Goal: Task Accomplishment & Management: Manage account settings

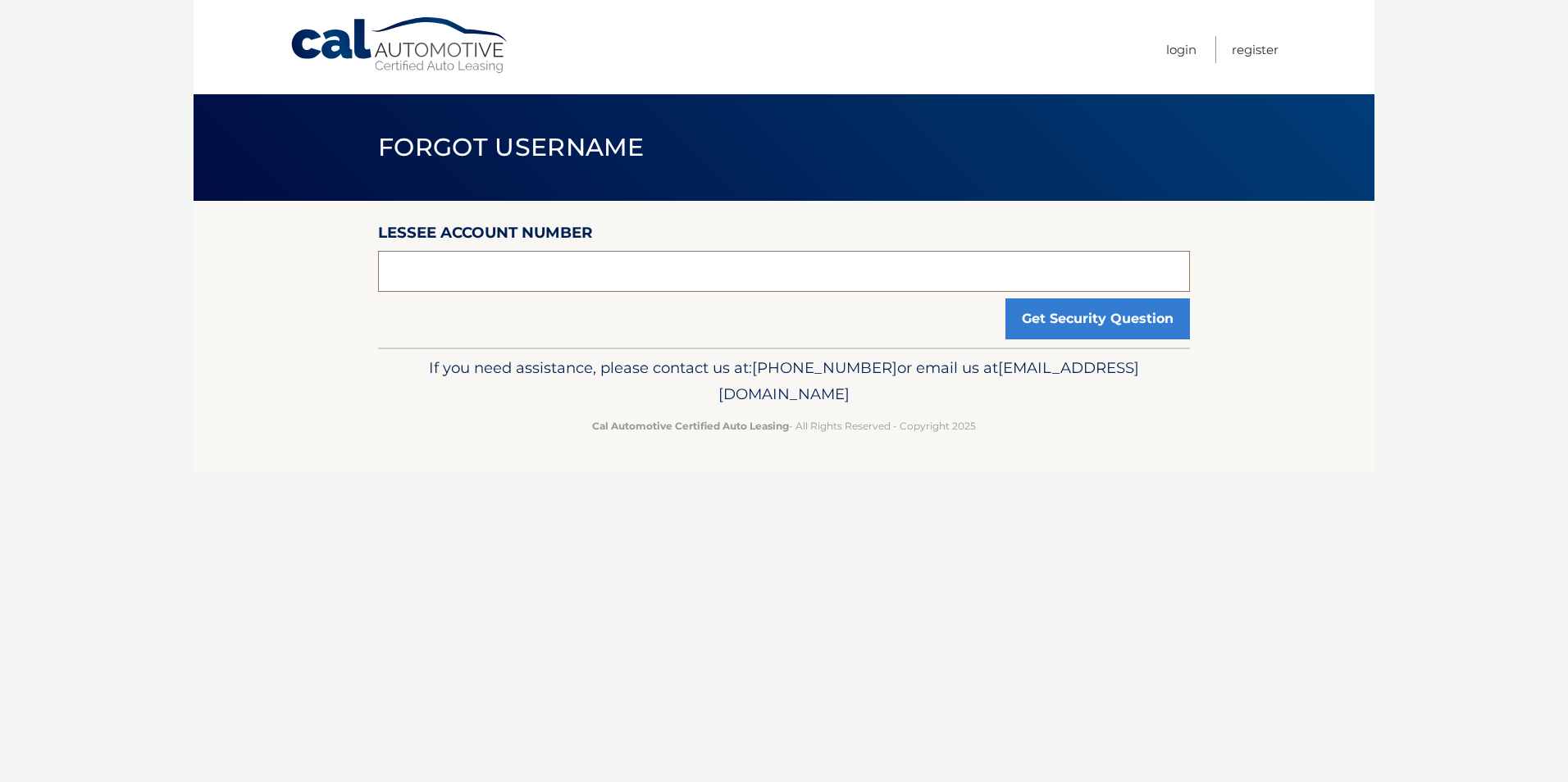
click at [526, 276] on input "text" at bounding box center [784, 271] width 812 height 41
type input "44455961966"
click at [1006, 299] on button "Get Security Question" at bounding box center [1097, 319] width 184 height 41
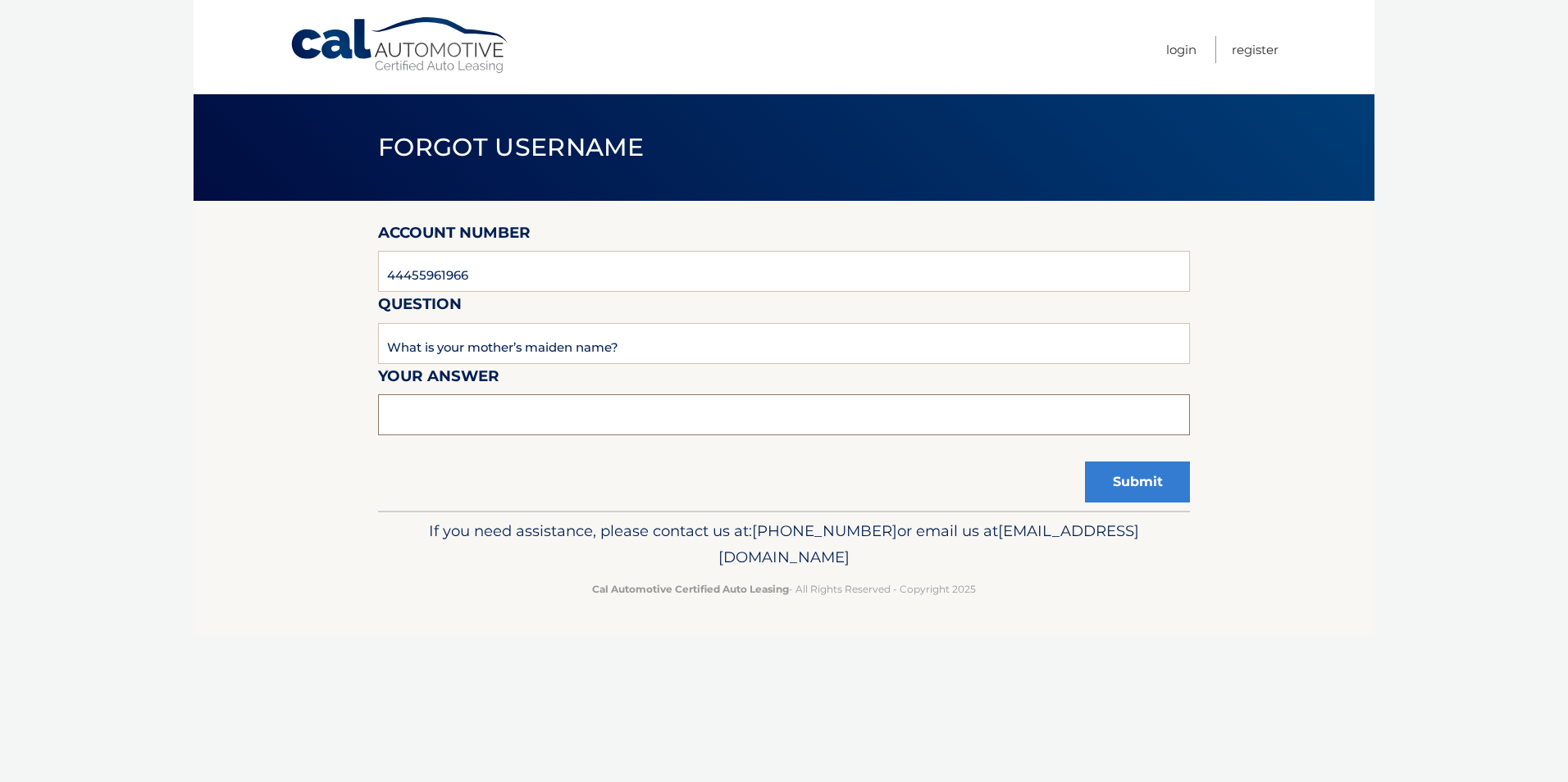
click at [588, 425] on input "text" at bounding box center [784, 414] width 812 height 41
type input "Badger"
click at [1129, 479] on button "Submit" at bounding box center [1137, 481] width 105 height 41
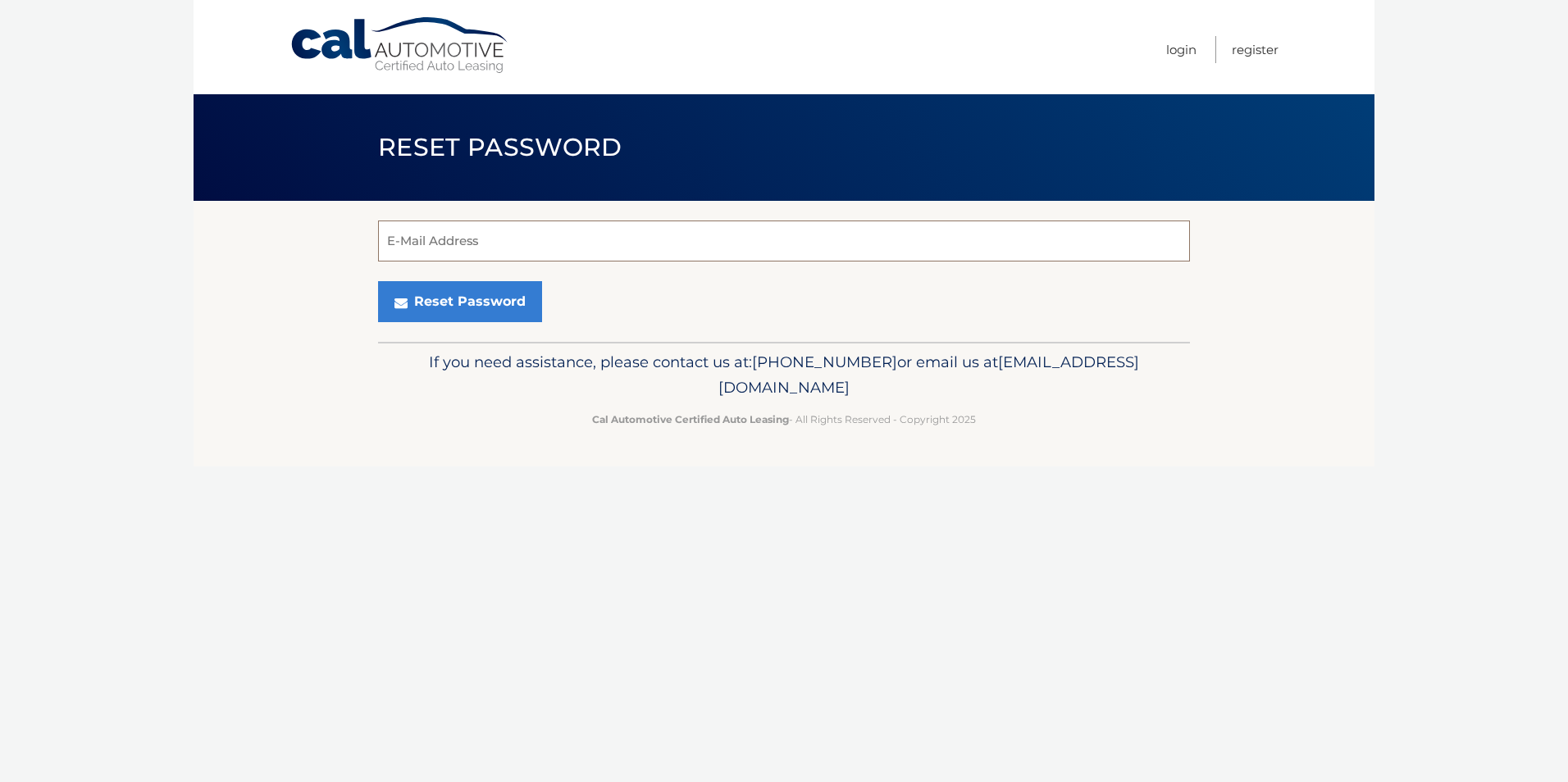
click at [572, 246] on input "E-Mail Address" at bounding box center [784, 241] width 812 height 41
click at [444, 242] on input "red" at bounding box center [784, 241] width 812 height 41
type input "rediloks@gmail.com"
click at [456, 305] on button "Reset Password" at bounding box center [460, 302] width 164 height 41
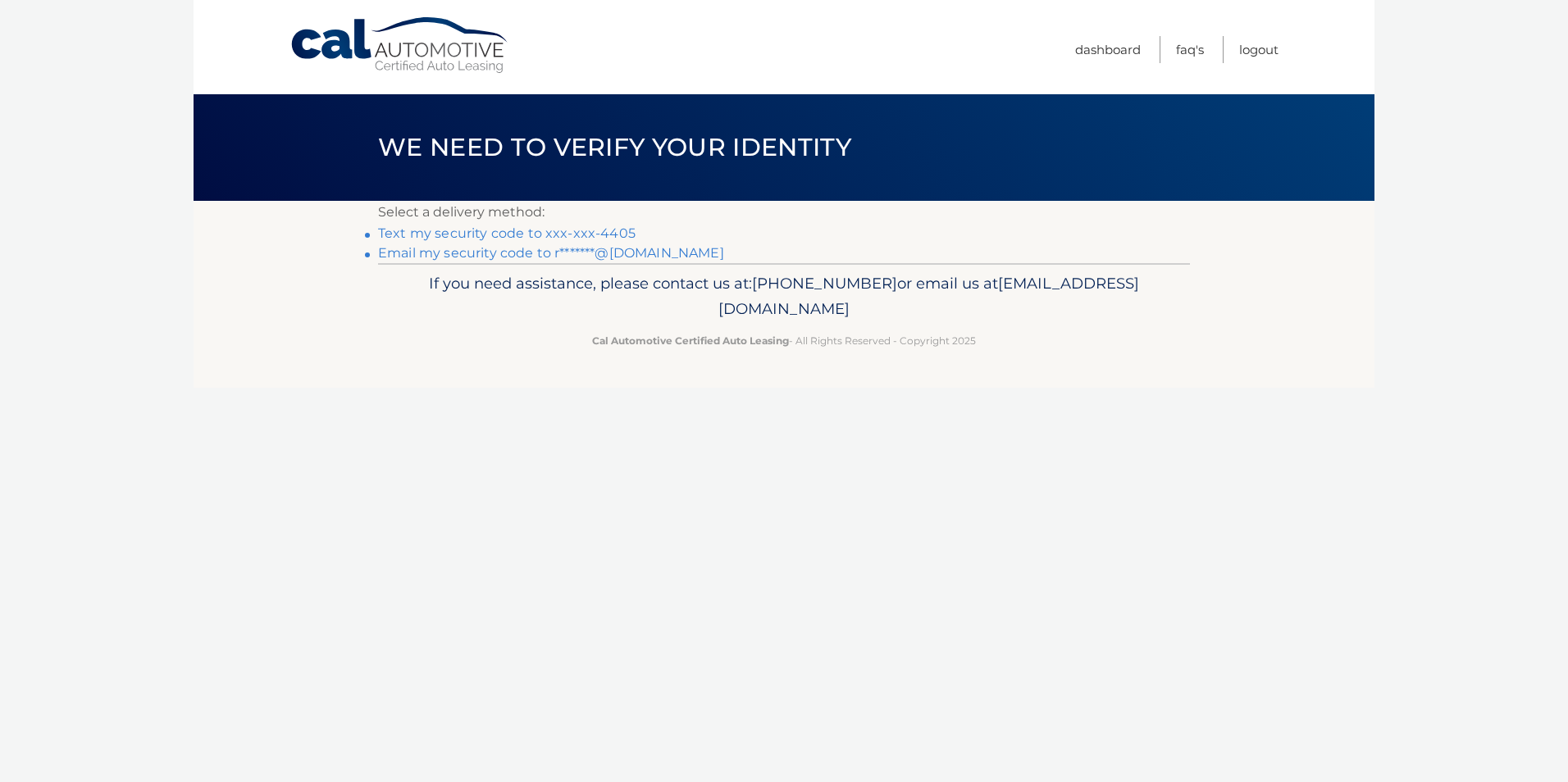
click at [547, 229] on link "Text my security code to xxx-xxx-4405" at bounding box center [507, 233] width 258 height 15
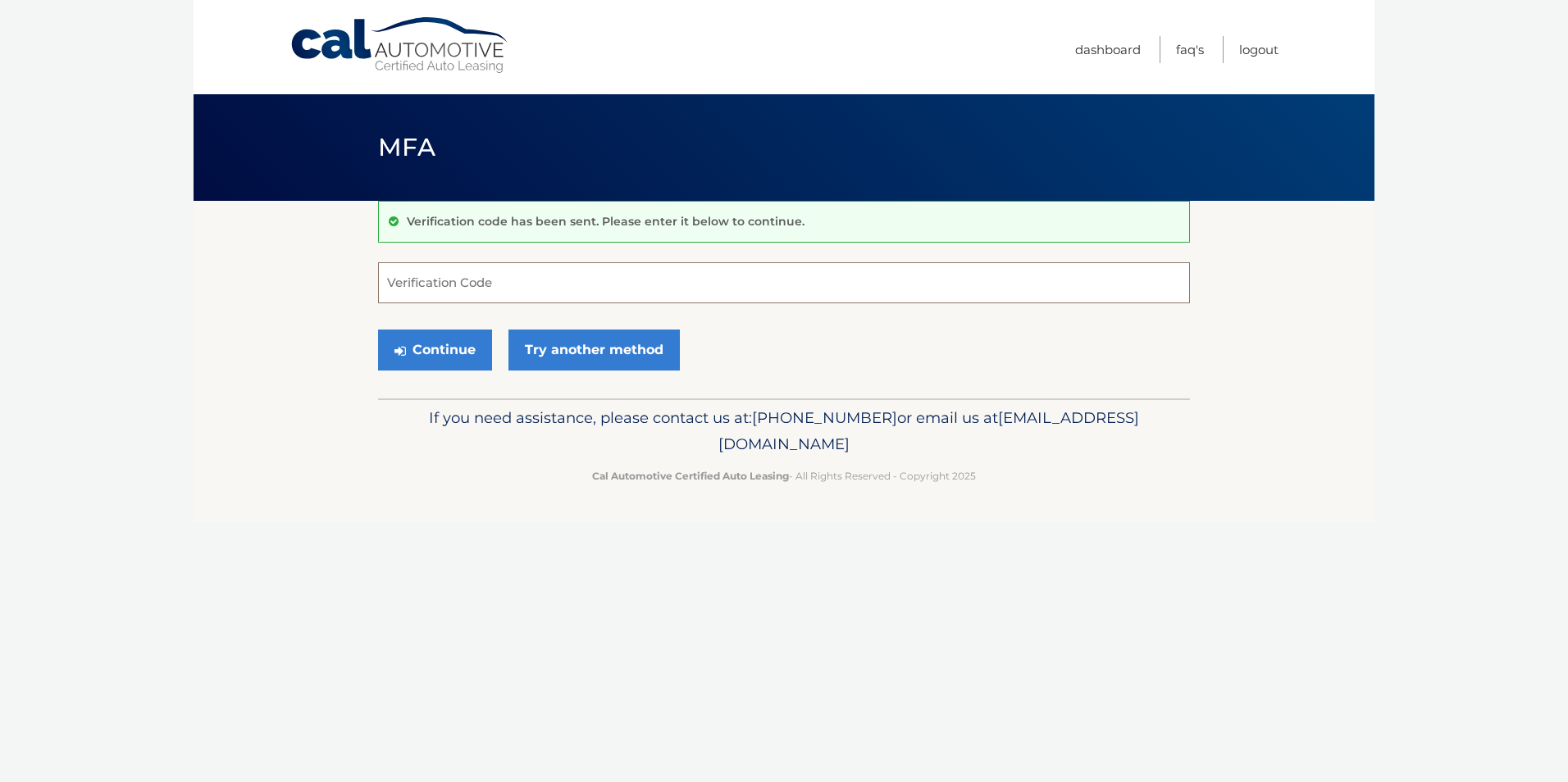
click at [560, 281] on input "Verification Code" at bounding box center [784, 283] width 812 height 41
type input "470680"
click at [444, 359] on button "Continue" at bounding box center [434, 349] width 114 height 41
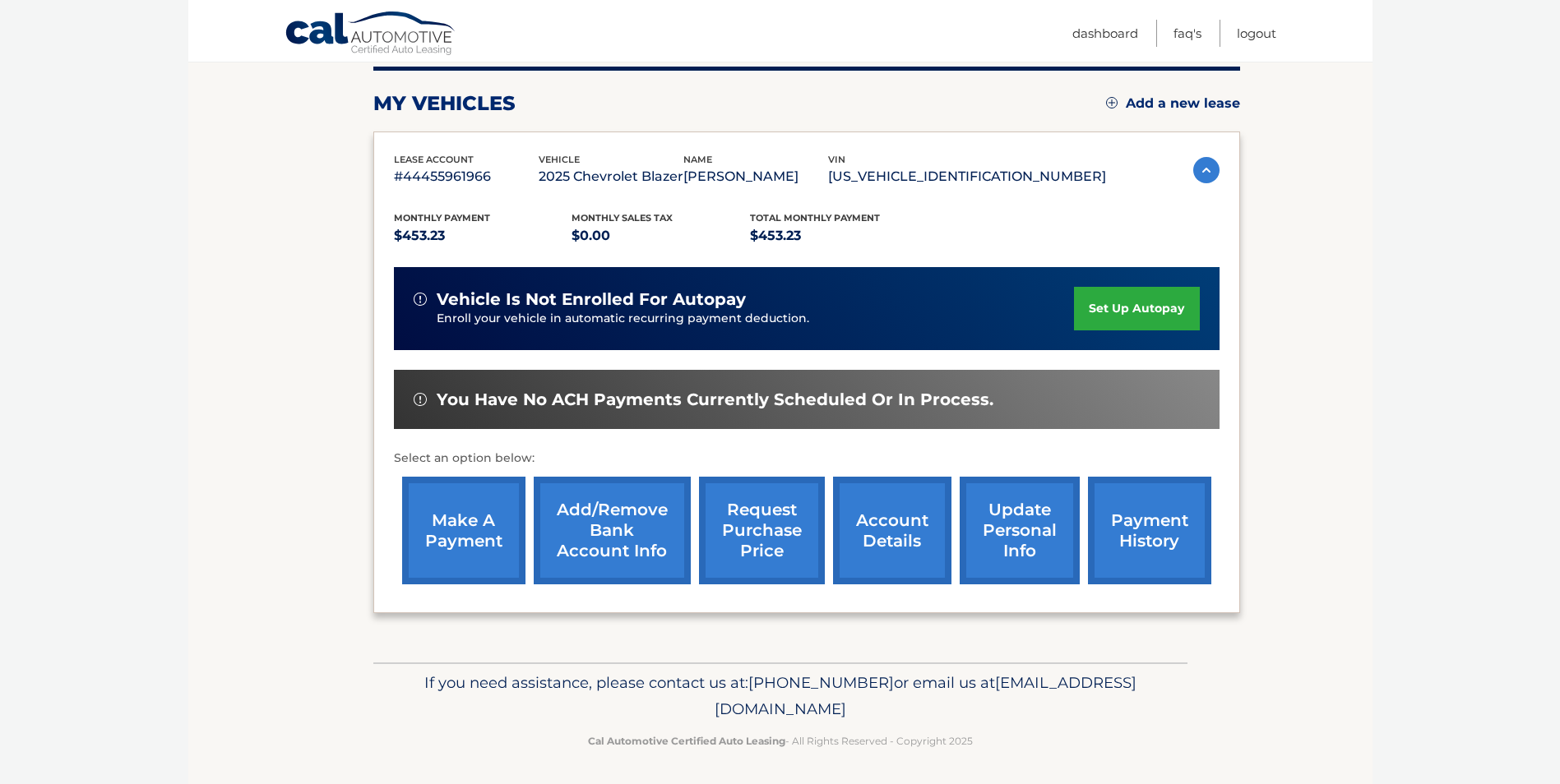
scroll to position [213, 0]
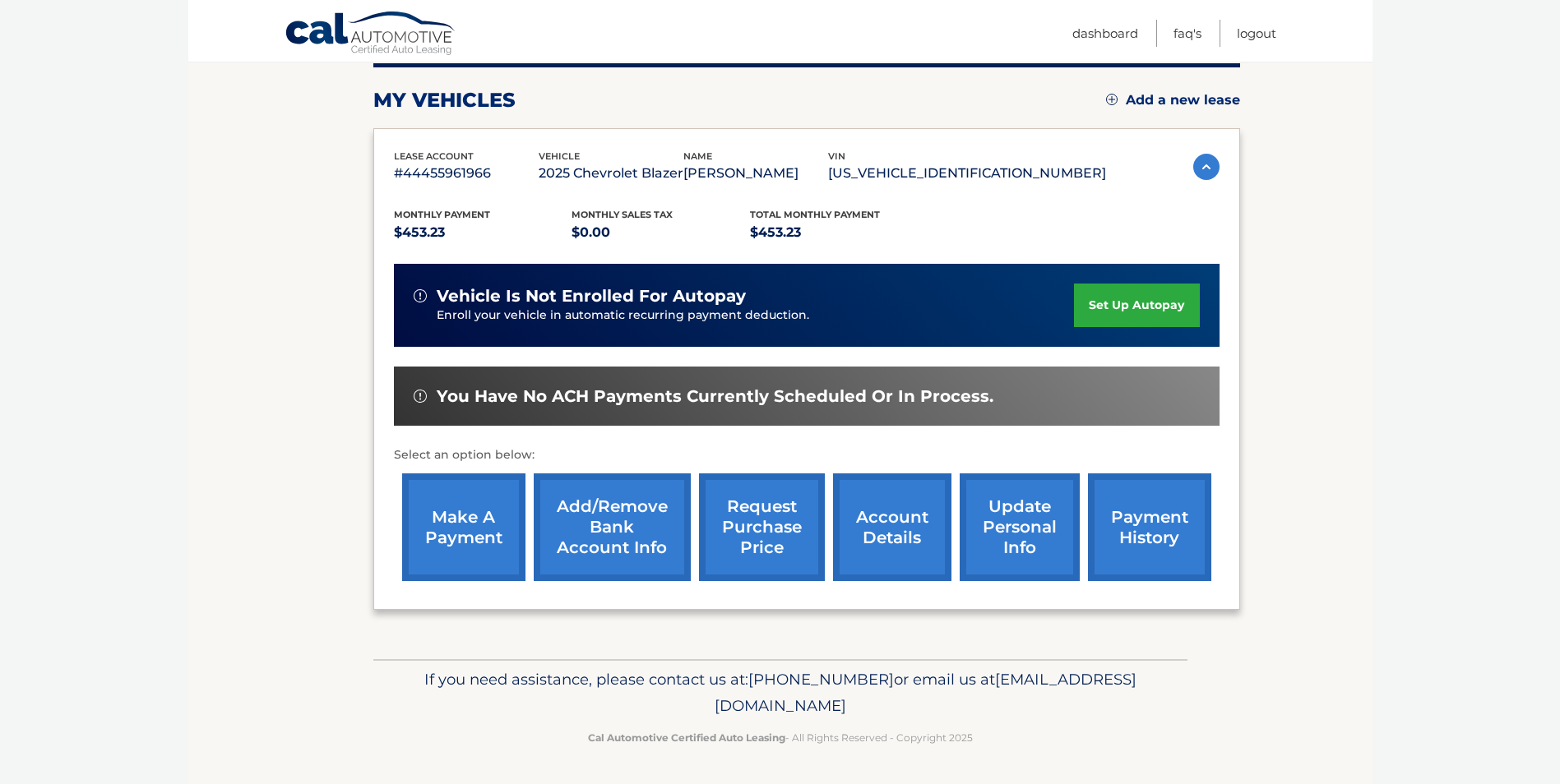
click at [462, 528] on link "make a payment" at bounding box center [463, 527] width 124 height 107
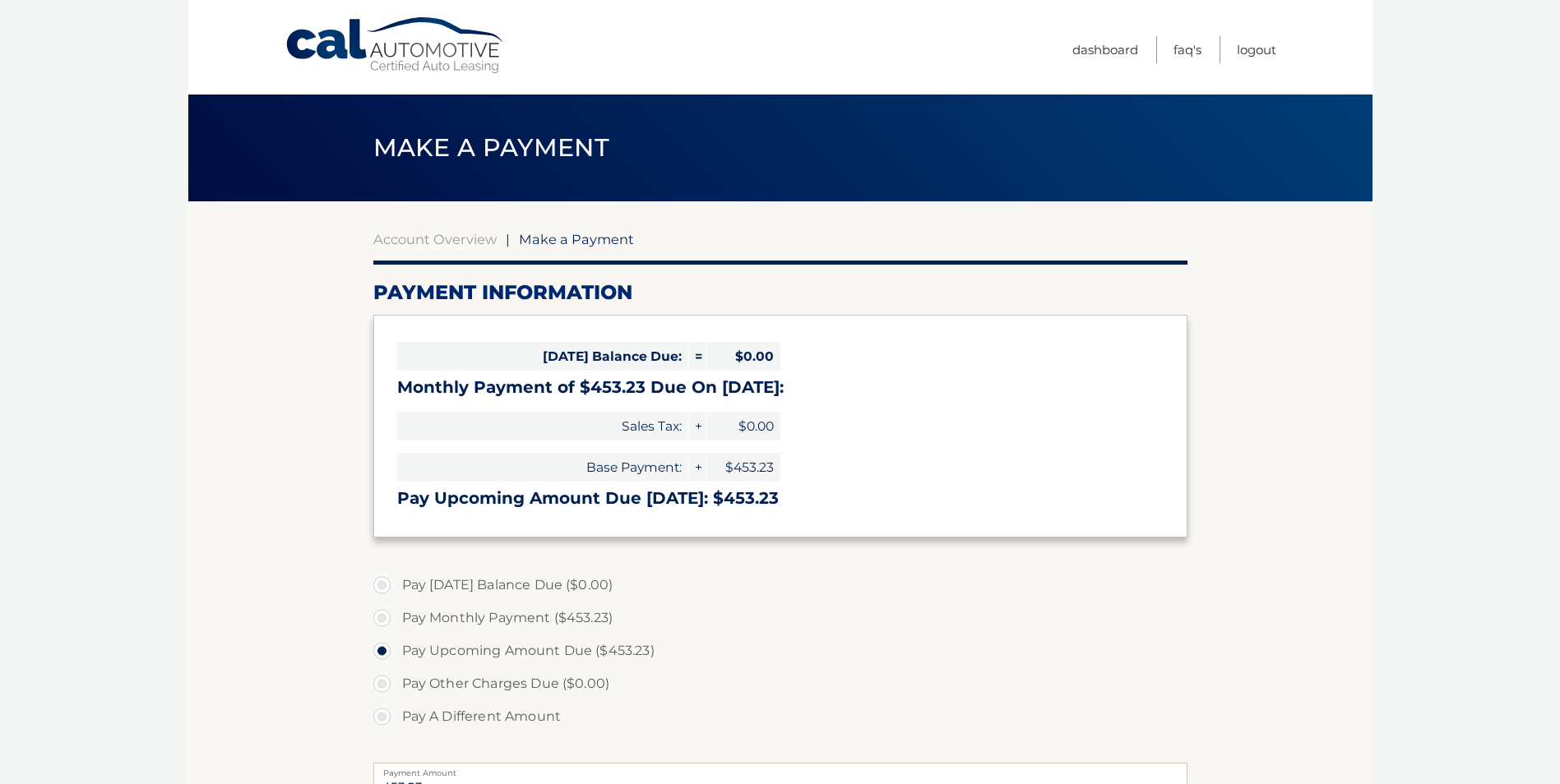
select select "MTllOGRkMzgtMzc4Yi00OTEwLWExNTctNTc2YWI1YmQ5Mjdl"
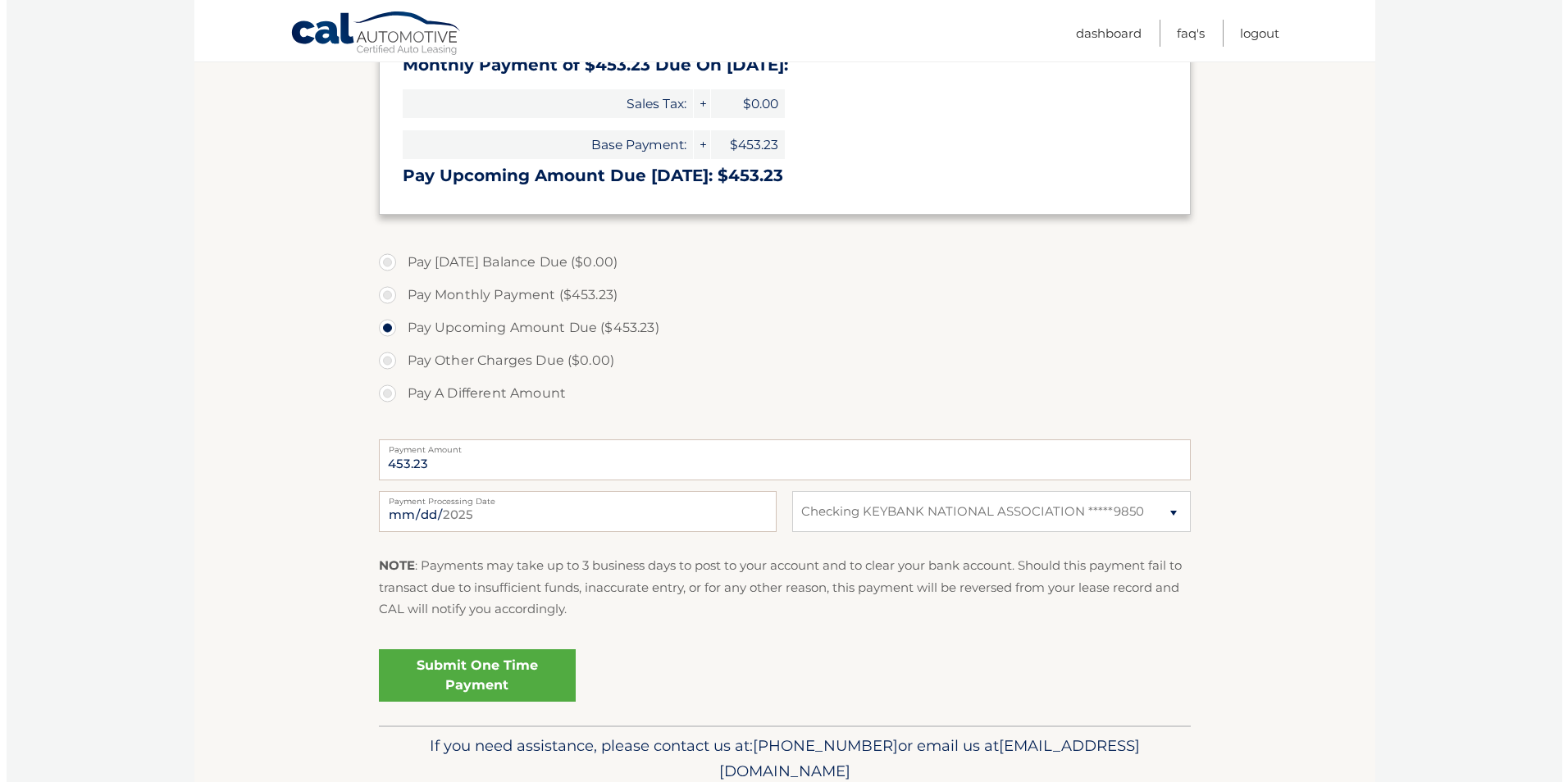
scroll to position [328, 0]
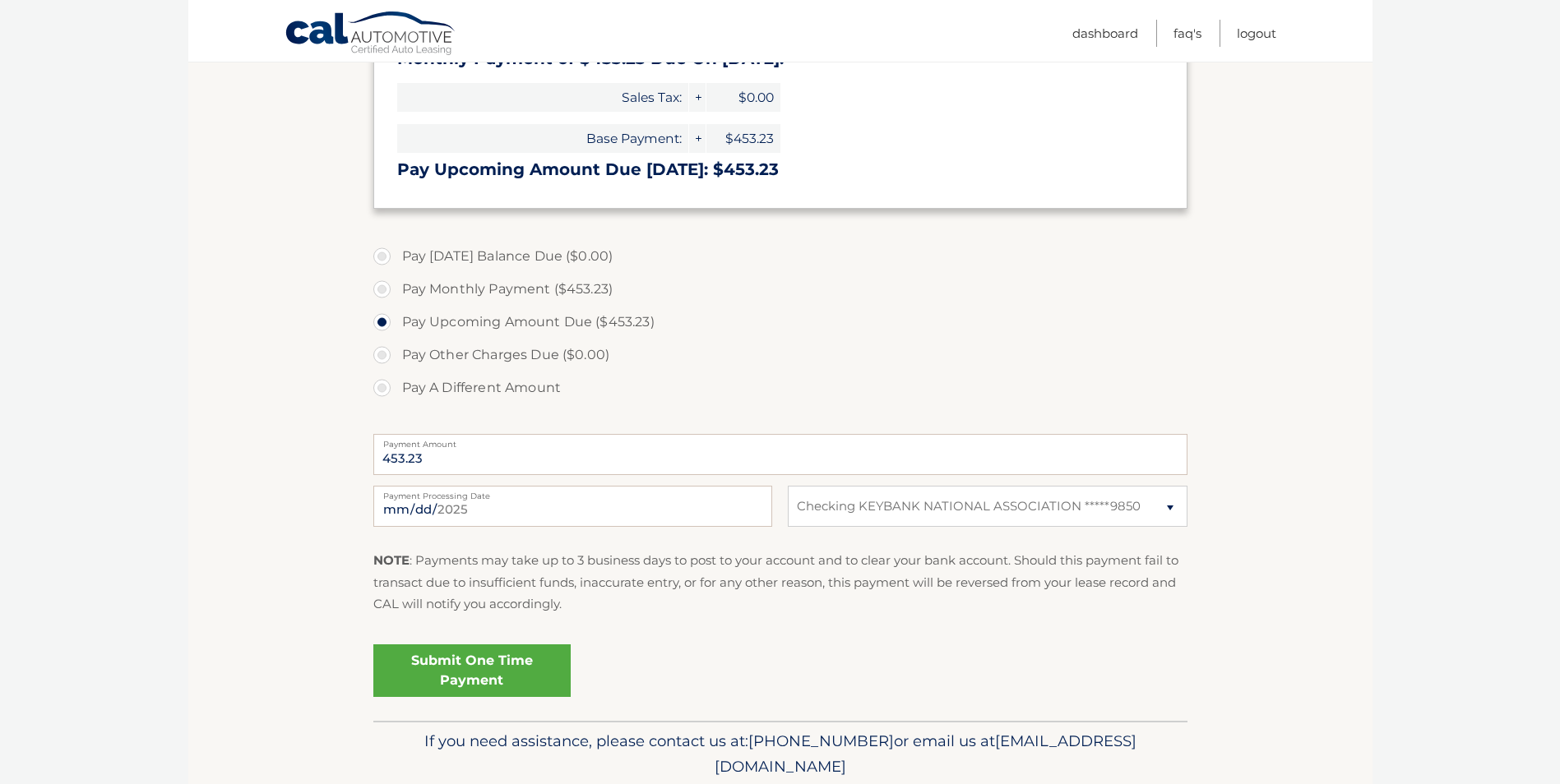
click at [478, 666] on link "Submit One Time Payment" at bounding box center [472, 670] width 197 height 53
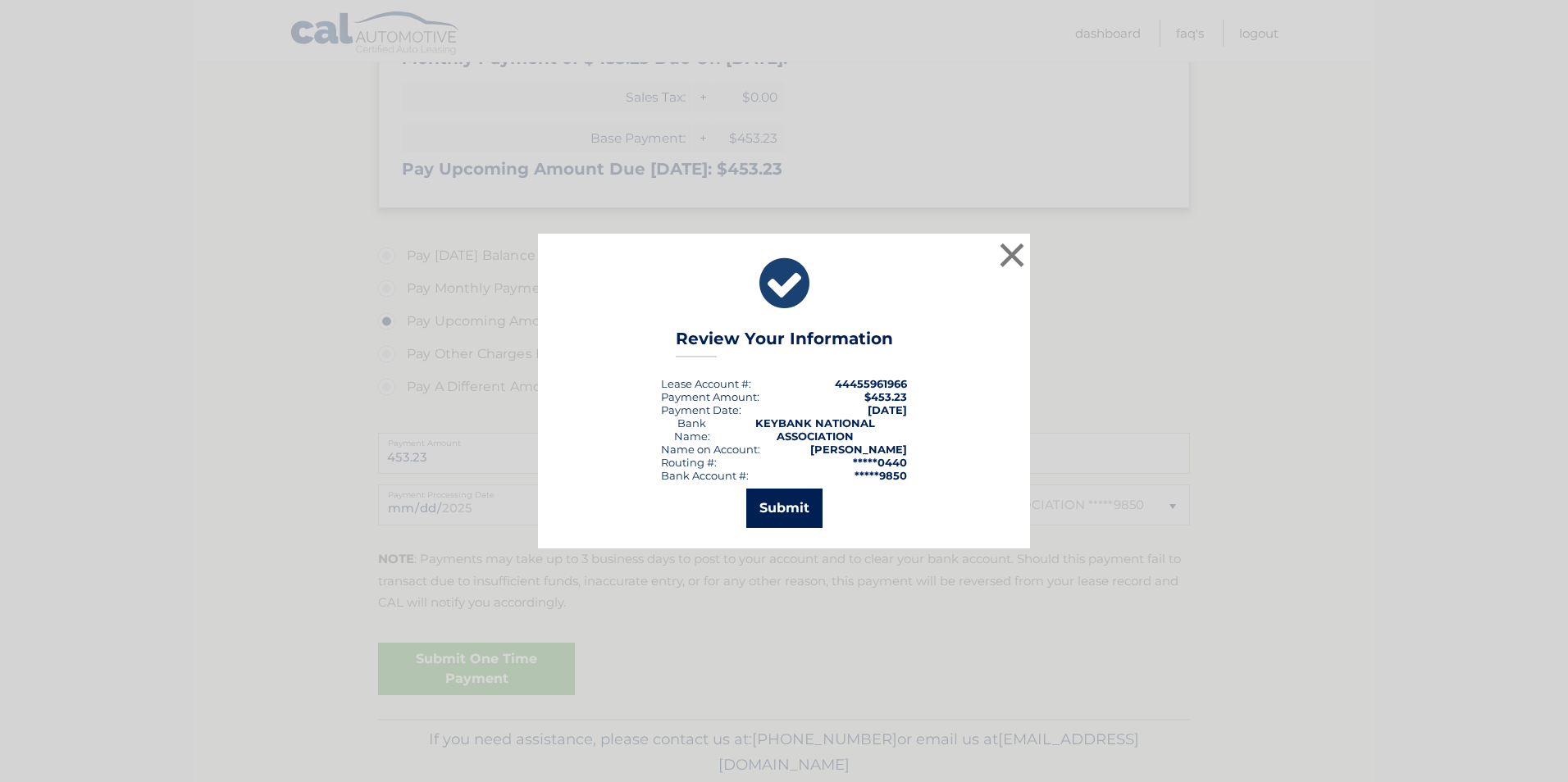
click at [788, 501] on button "Submit" at bounding box center [784, 508] width 76 height 39
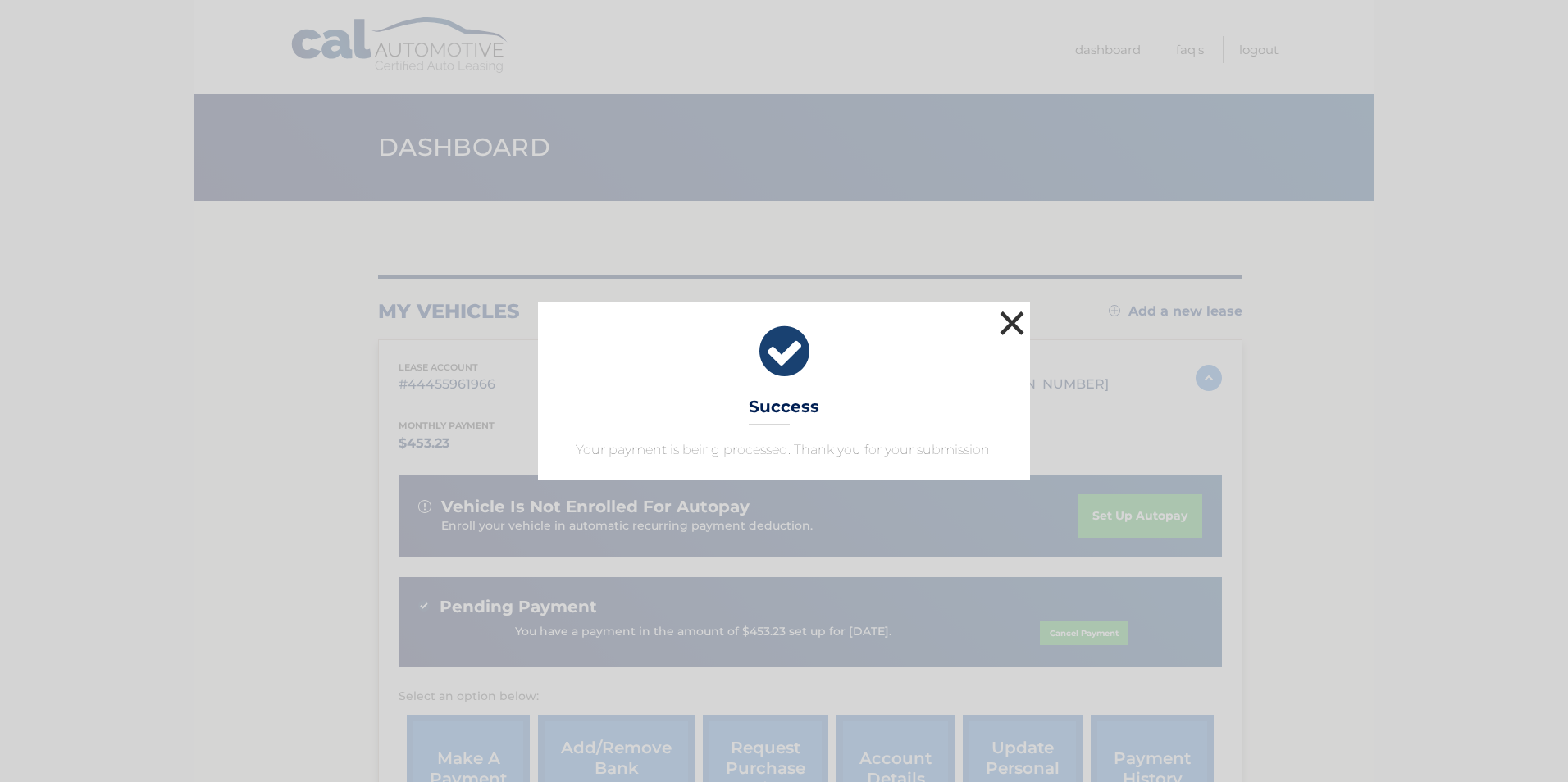
click at [1014, 322] on button "×" at bounding box center [1011, 323] width 32 height 32
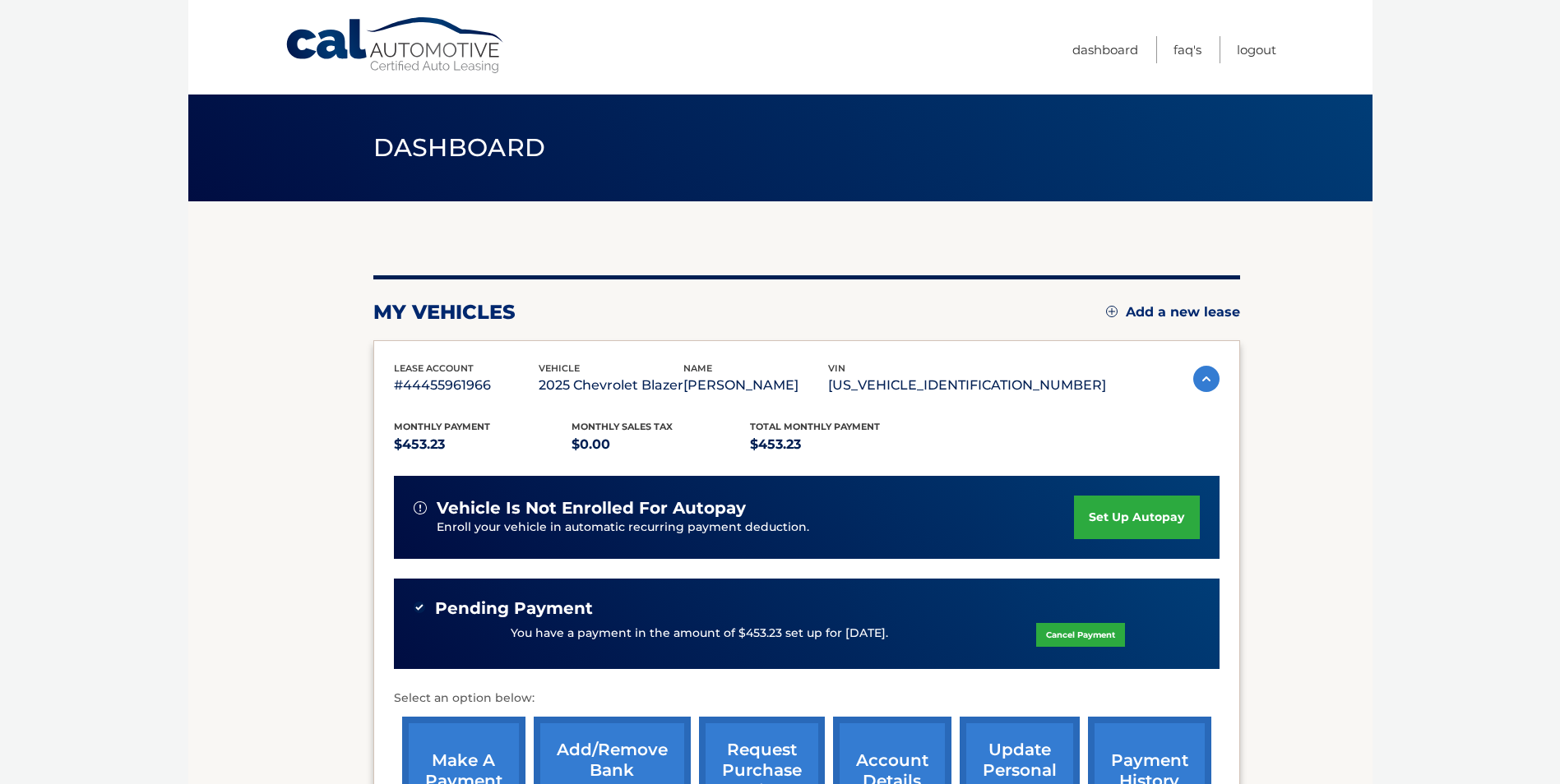
click at [1372, 457] on body "Cal Automotive Menu Dashboard FAQ's Logout" at bounding box center [780, 392] width 1560 height 784
